Goal: Check status: Check status

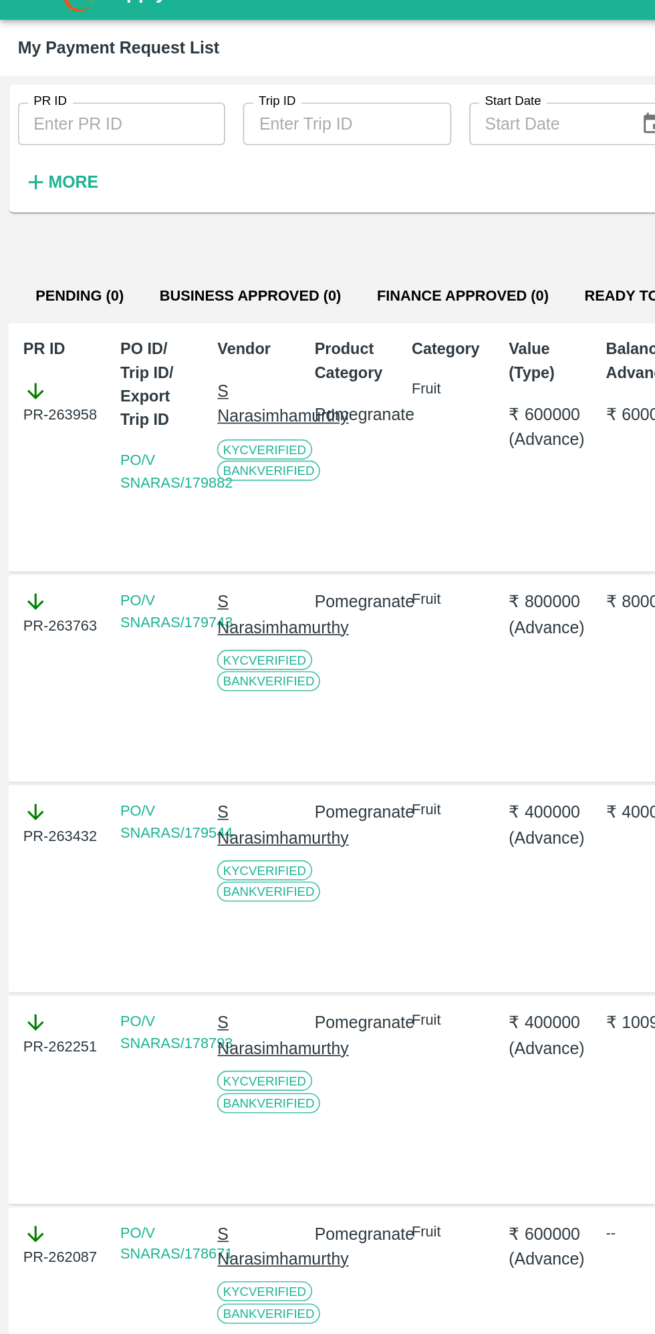
scroll to position [0, 65]
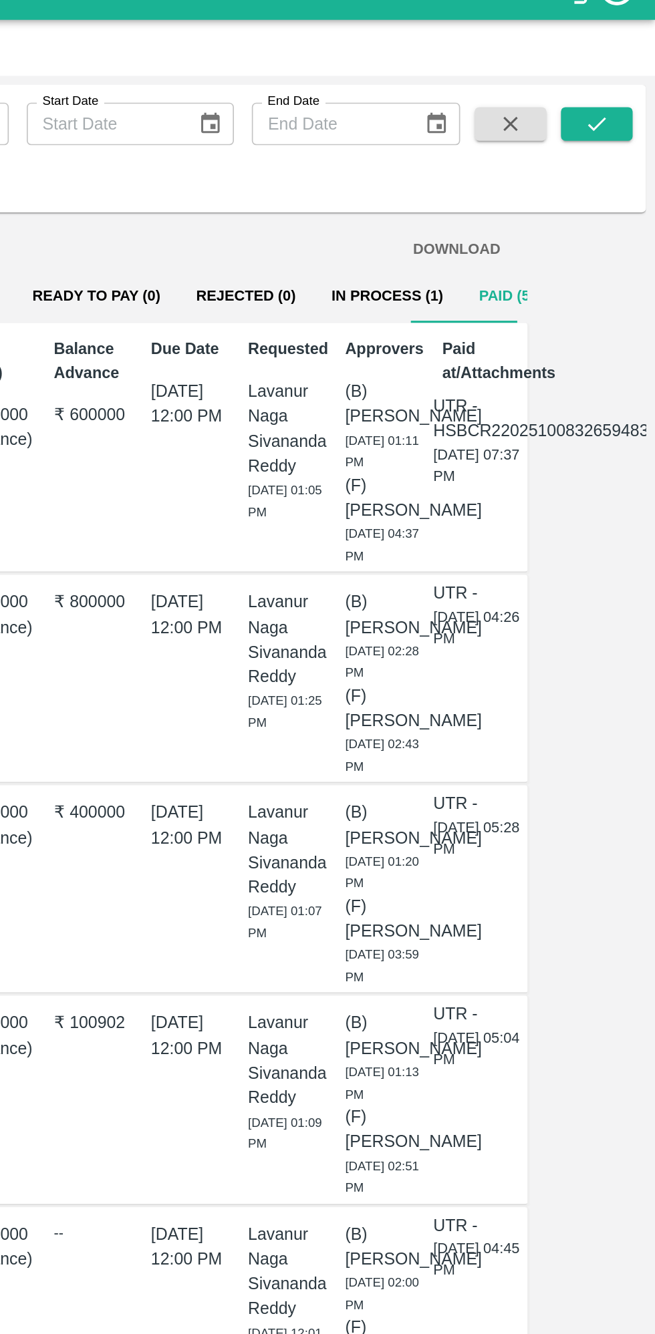
click at [484, 198] on button "In Process (1)" at bounding box center [495, 198] width 88 height 32
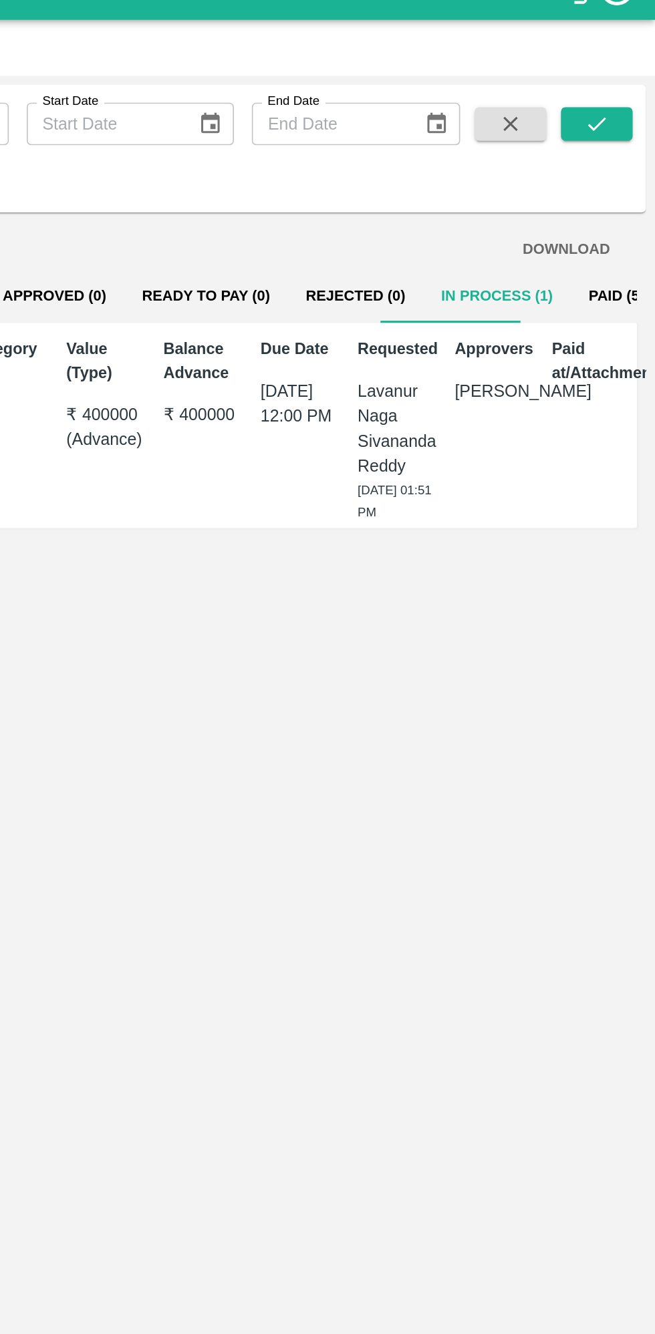
scroll to position [0, 9]
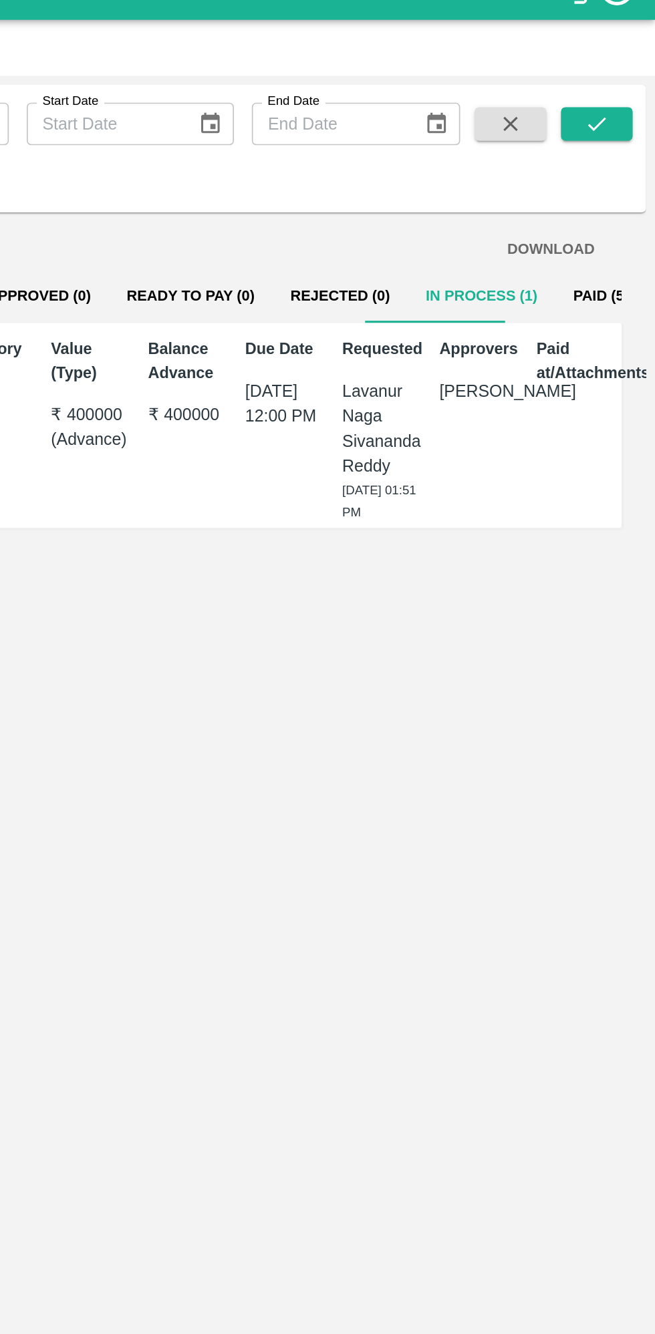
click at [614, 268] on div "Paid at/Attachments" at bounding box center [605, 276] width 53 height 116
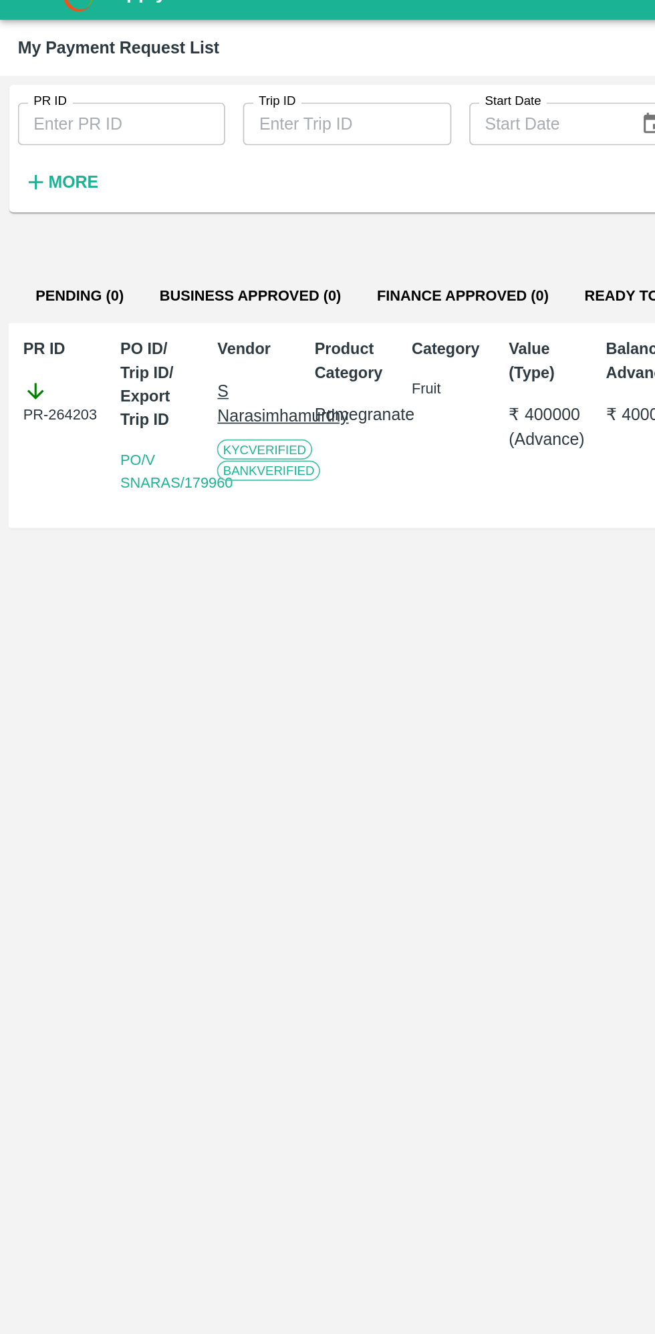
click at [166, 275] on p "S Narasimhamurthy" at bounding box center [153, 263] width 47 height 30
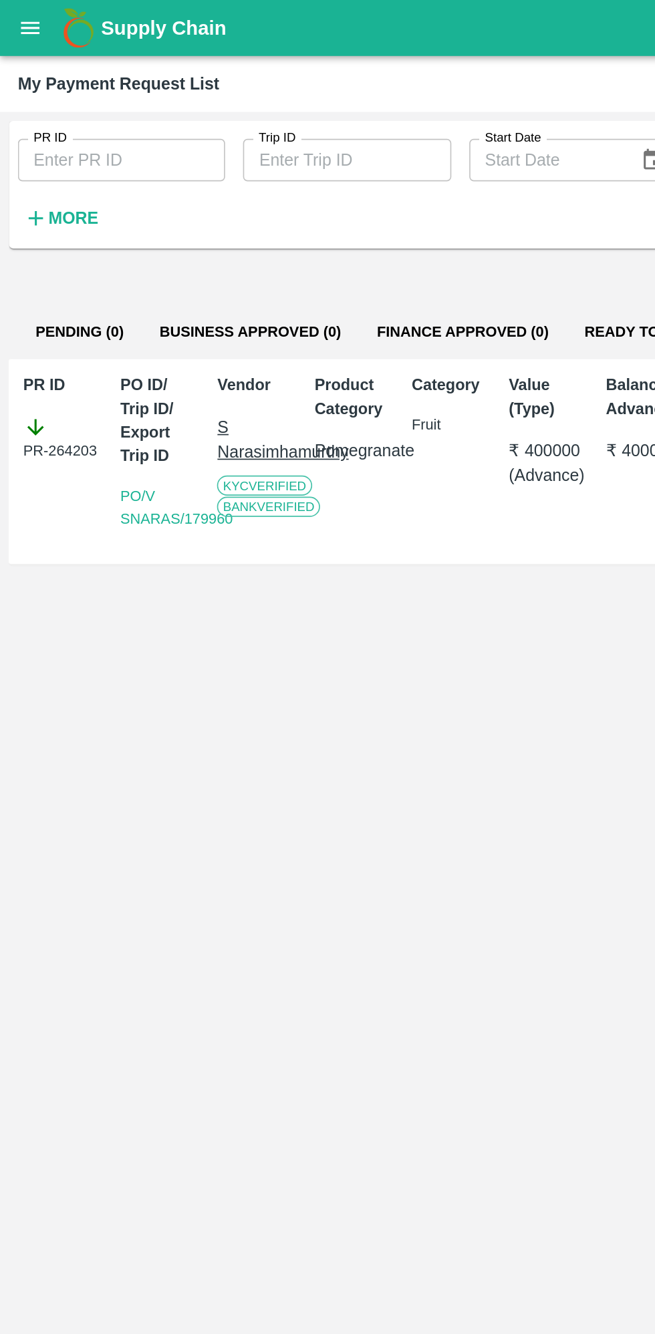
click at [16, 19] on icon "open drawer" at bounding box center [18, 16] width 11 height 7
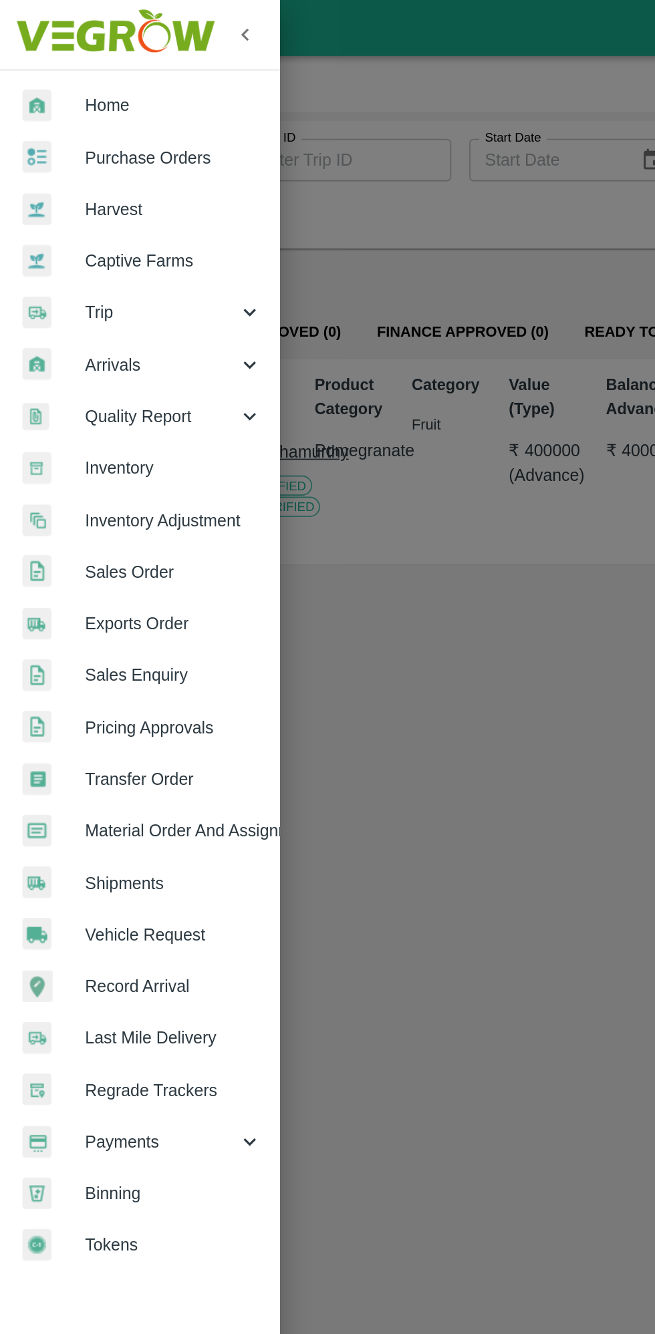
click at [75, 63] on span "Home" at bounding box center [104, 62] width 106 height 15
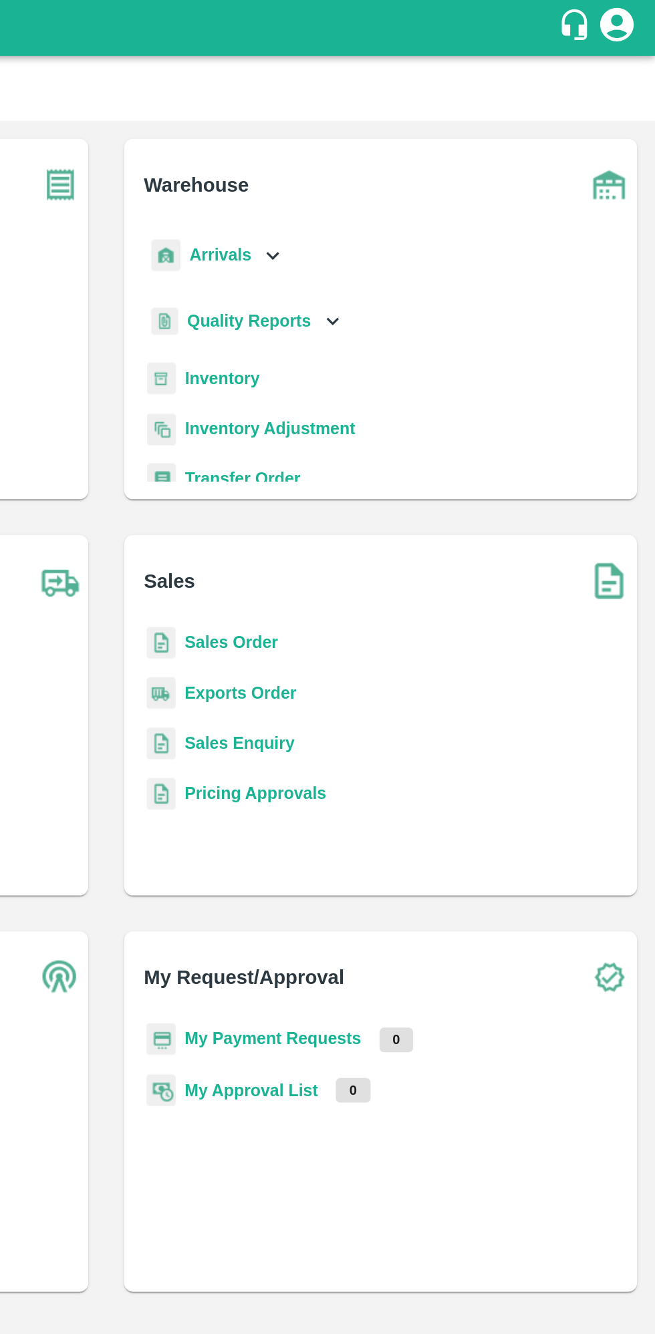
click at [457, 618] on b "My Payment Requests" at bounding box center [427, 620] width 106 height 11
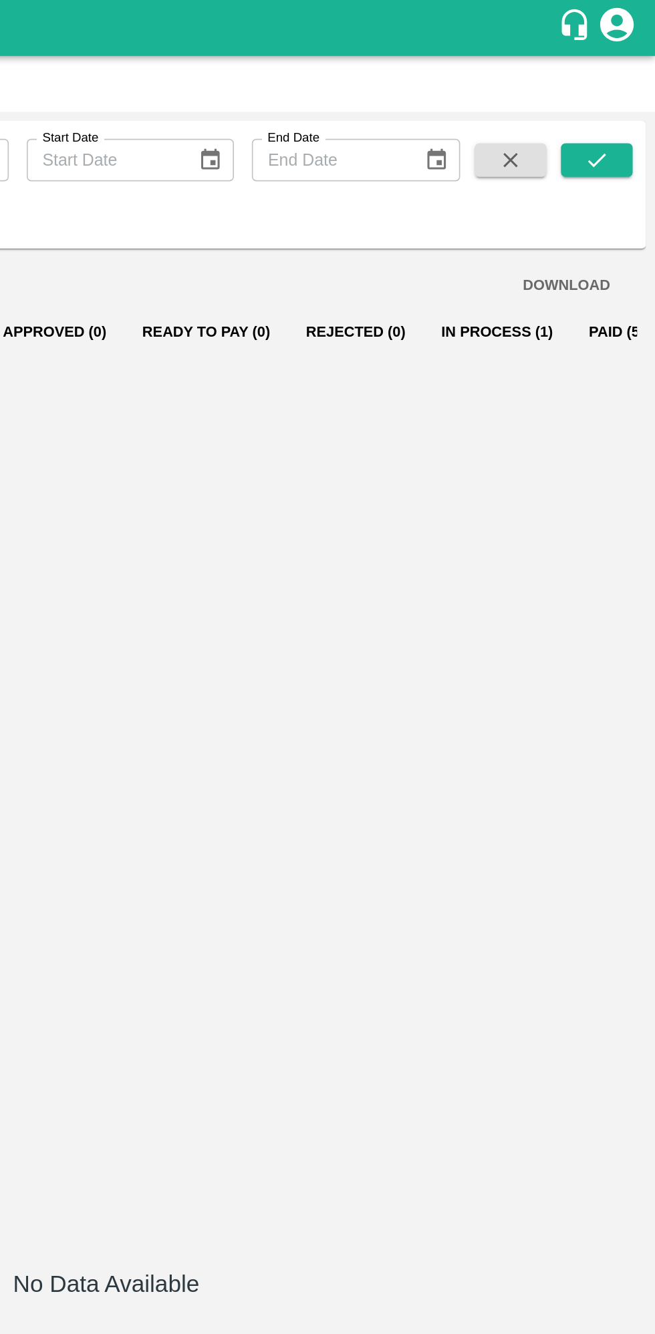
click at [550, 192] on button "In Process (1)" at bounding box center [561, 198] width 88 height 32
